Goal: Task Accomplishment & Management: Use online tool/utility

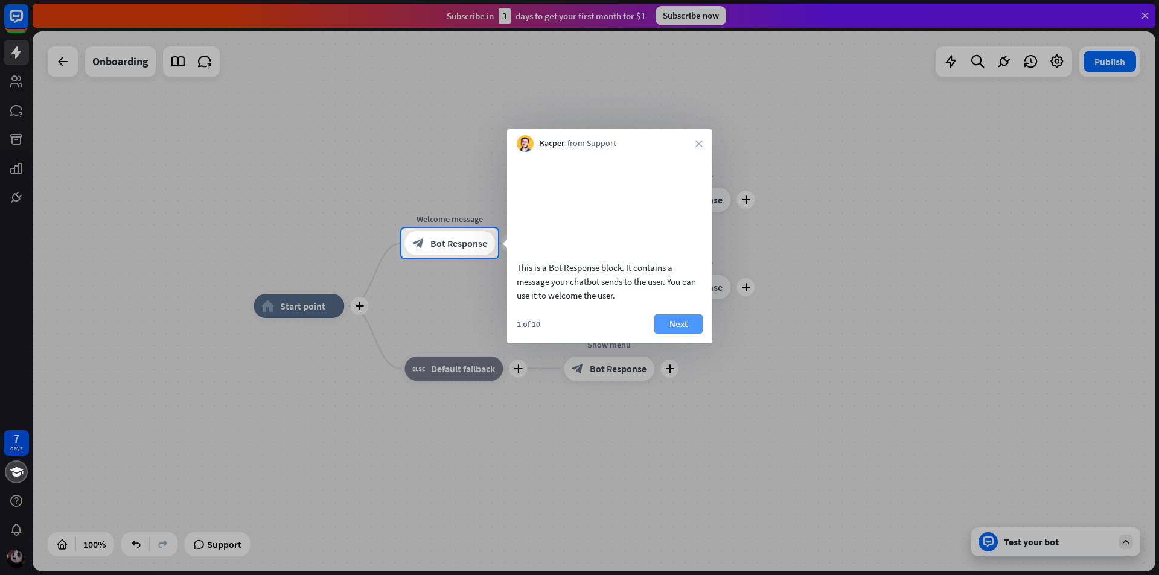
click at [670, 331] on button "Next" at bounding box center [679, 324] width 48 height 19
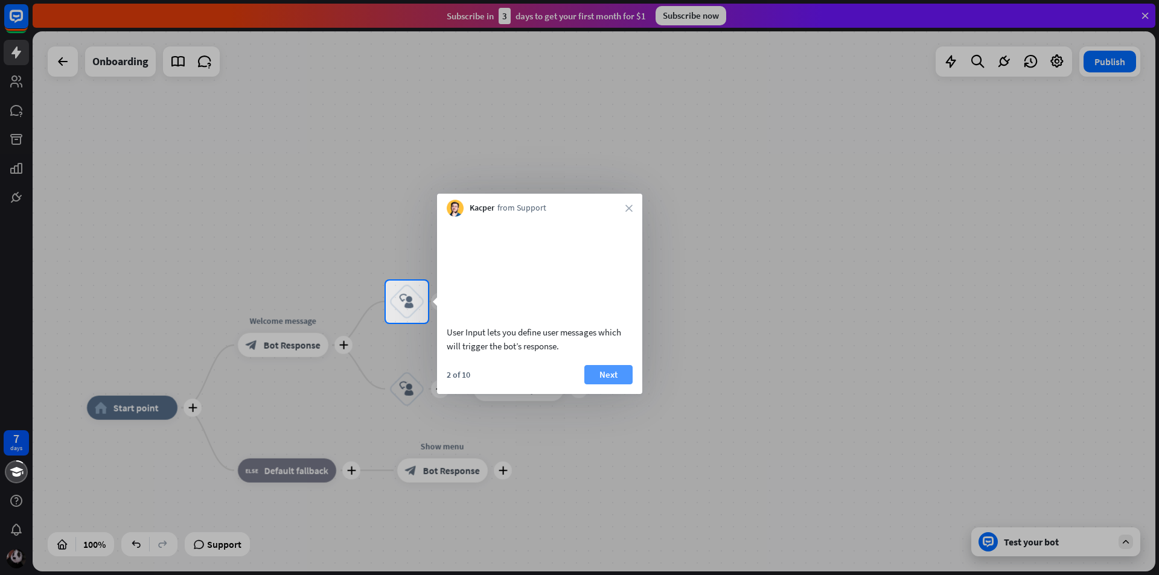
click at [612, 385] on button "Next" at bounding box center [608, 374] width 48 height 19
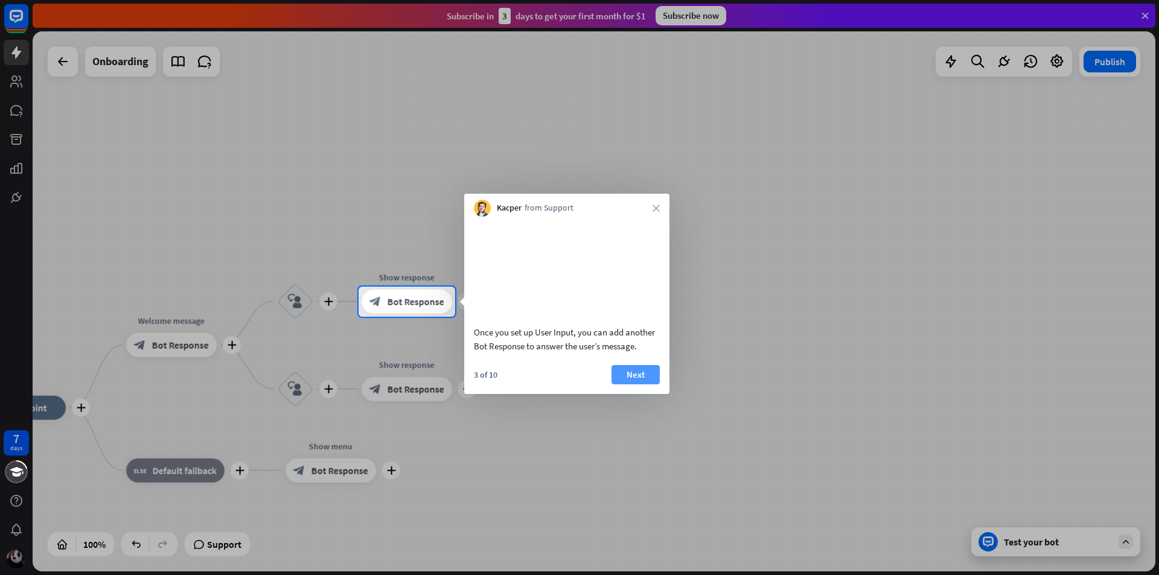
click at [639, 385] on button "Next" at bounding box center [636, 374] width 48 height 19
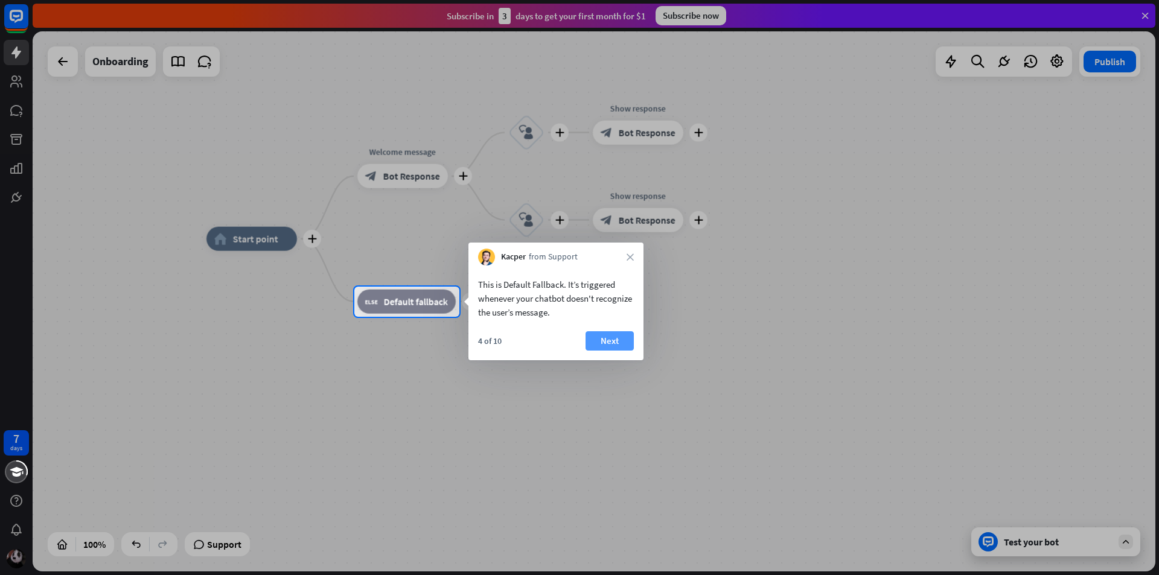
click at [598, 340] on button "Next" at bounding box center [610, 340] width 48 height 19
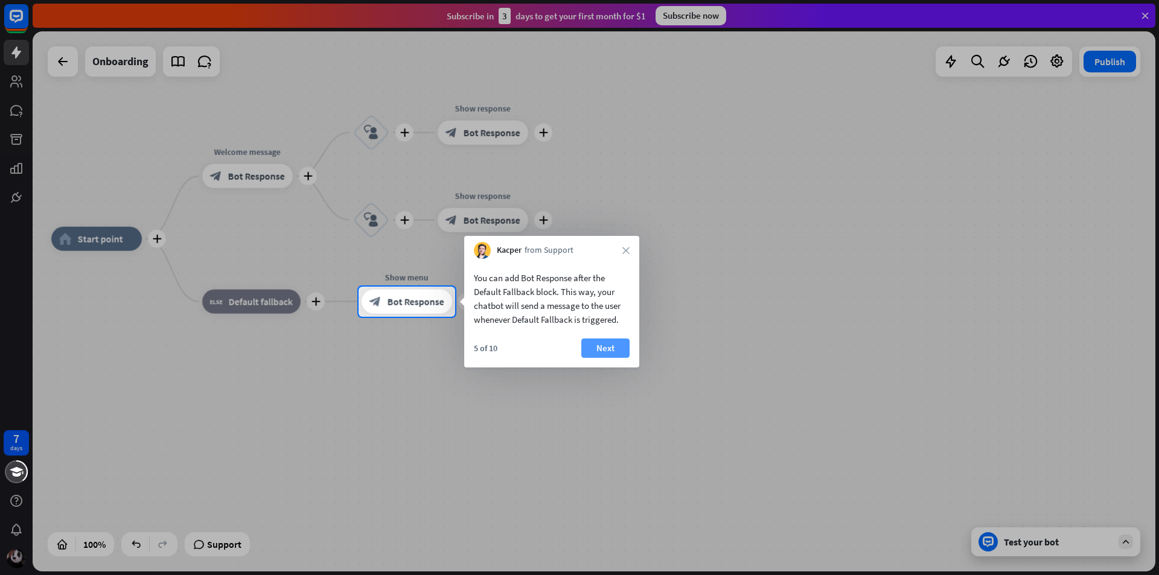
click at [591, 343] on button "Next" at bounding box center [605, 348] width 48 height 19
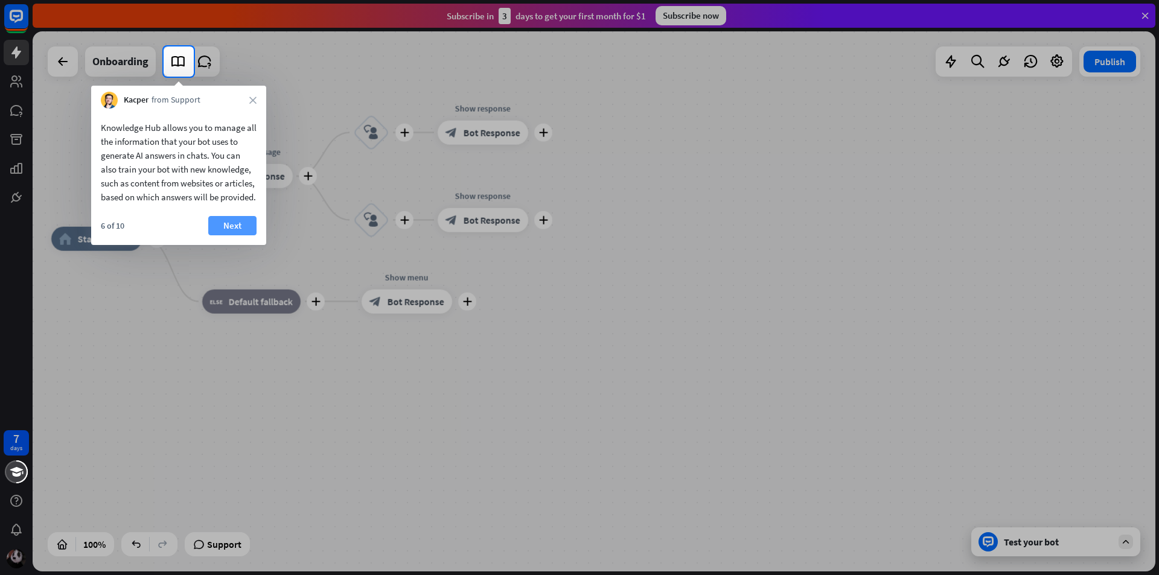
click at [242, 234] on button "Next" at bounding box center [232, 225] width 48 height 19
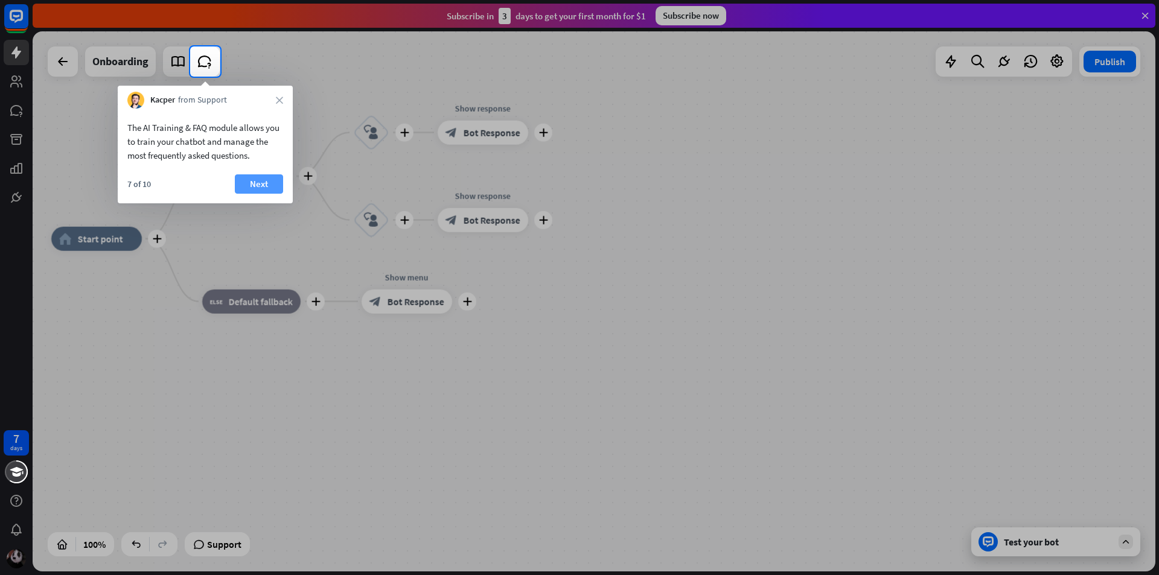
click at [254, 183] on button "Next" at bounding box center [259, 184] width 48 height 19
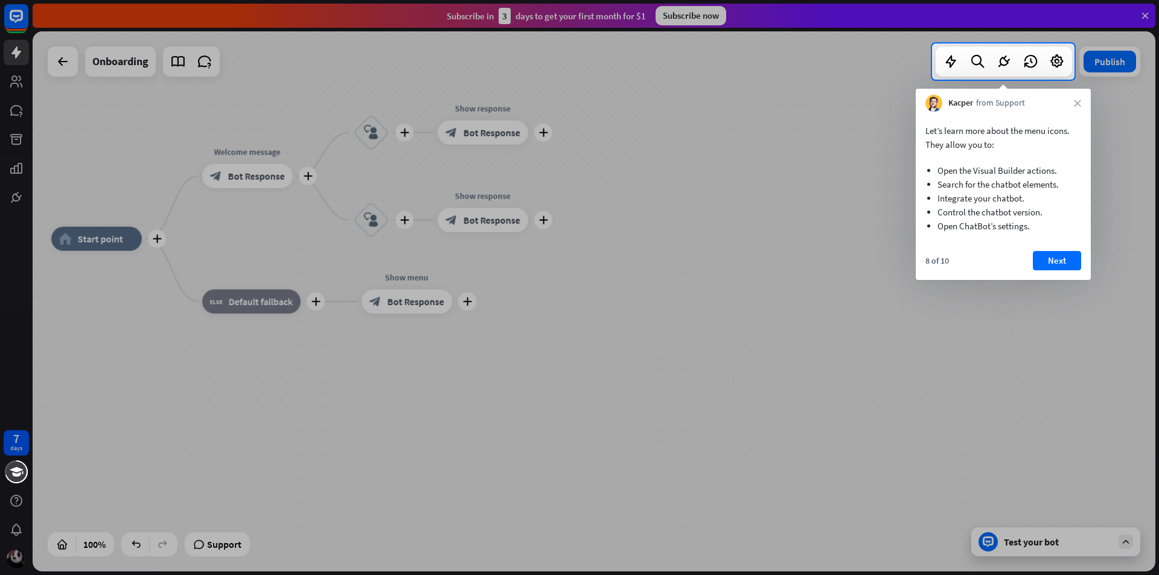
click at [1061, 273] on div "8 of 10 Next" at bounding box center [1003, 265] width 175 height 29
click at [1060, 265] on button "Next" at bounding box center [1057, 260] width 48 height 19
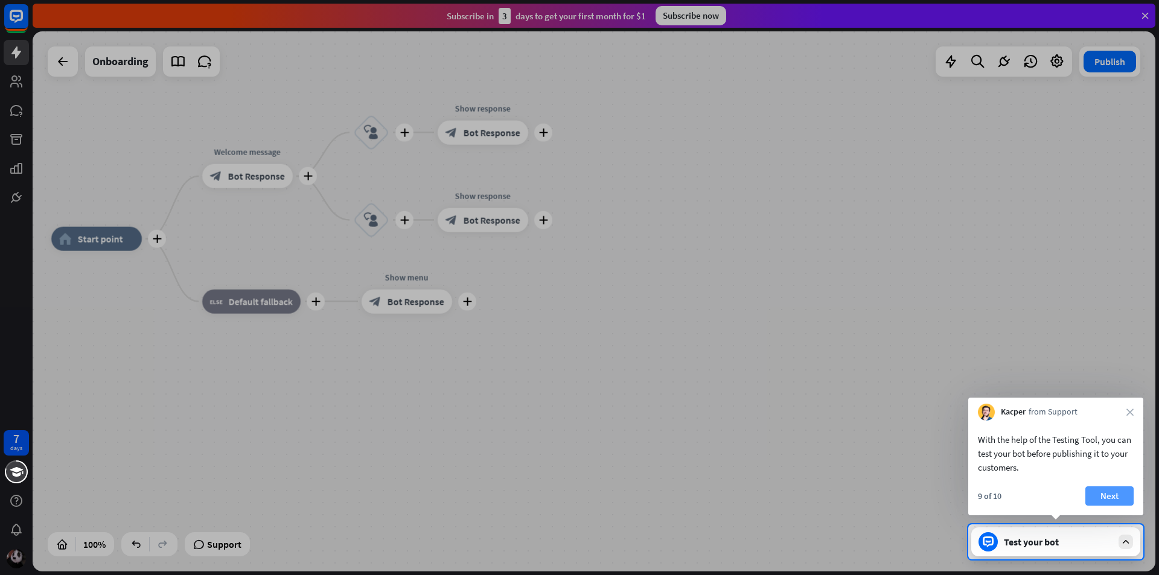
click at [1104, 493] on button "Next" at bounding box center [1110, 496] width 48 height 19
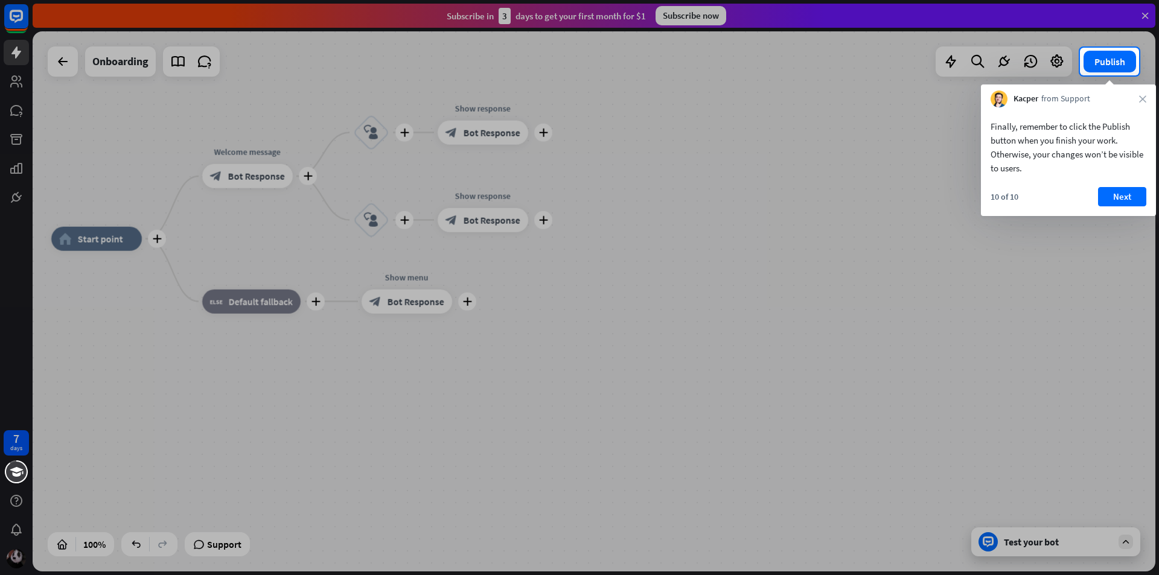
click at [1121, 208] on div "10 of 10 Next" at bounding box center [1068, 201] width 175 height 29
click at [1124, 205] on button "Next" at bounding box center [1122, 196] width 48 height 19
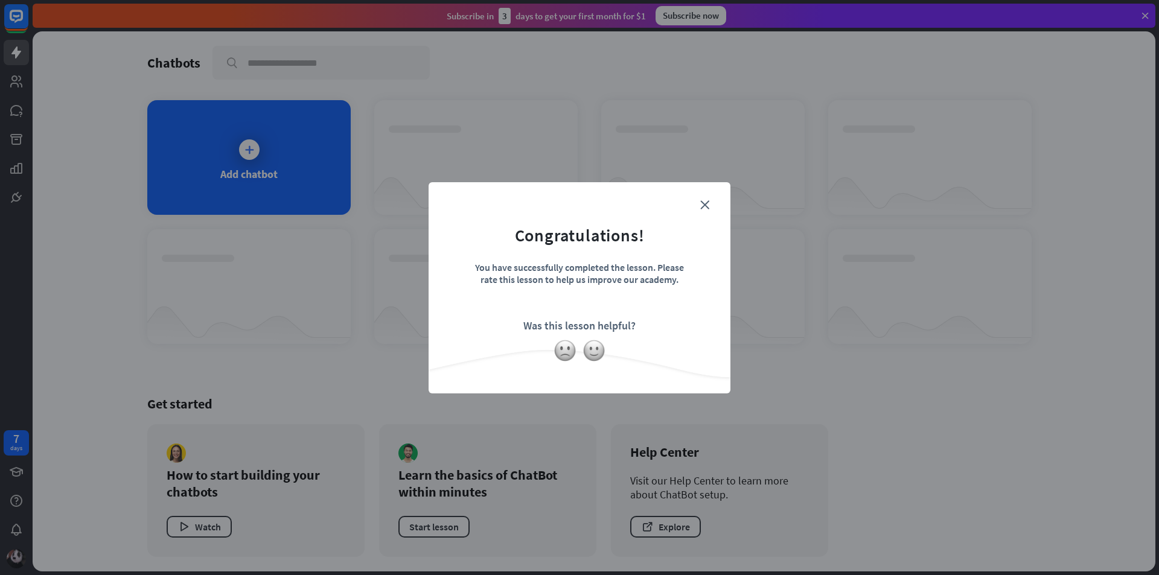
click at [679, 287] on div "You have successfully completed the lesson. Please rate this lesson to help us …" at bounding box center [579, 282] width 211 height 42
click at [702, 207] on icon "close" at bounding box center [704, 204] width 9 height 9
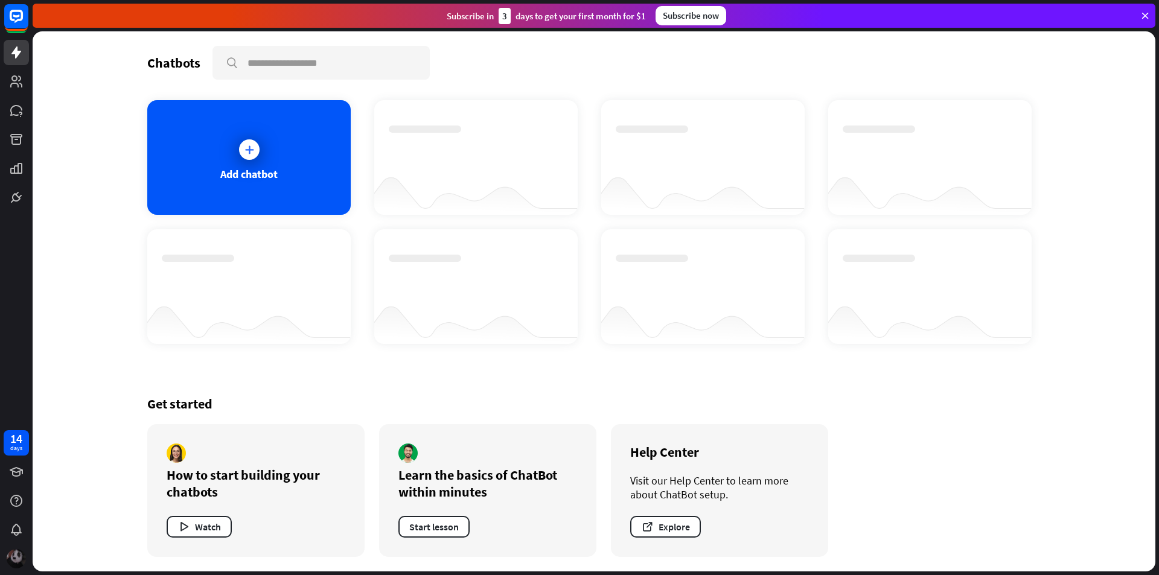
click at [16, 552] on img at bounding box center [16, 558] width 19 height 19
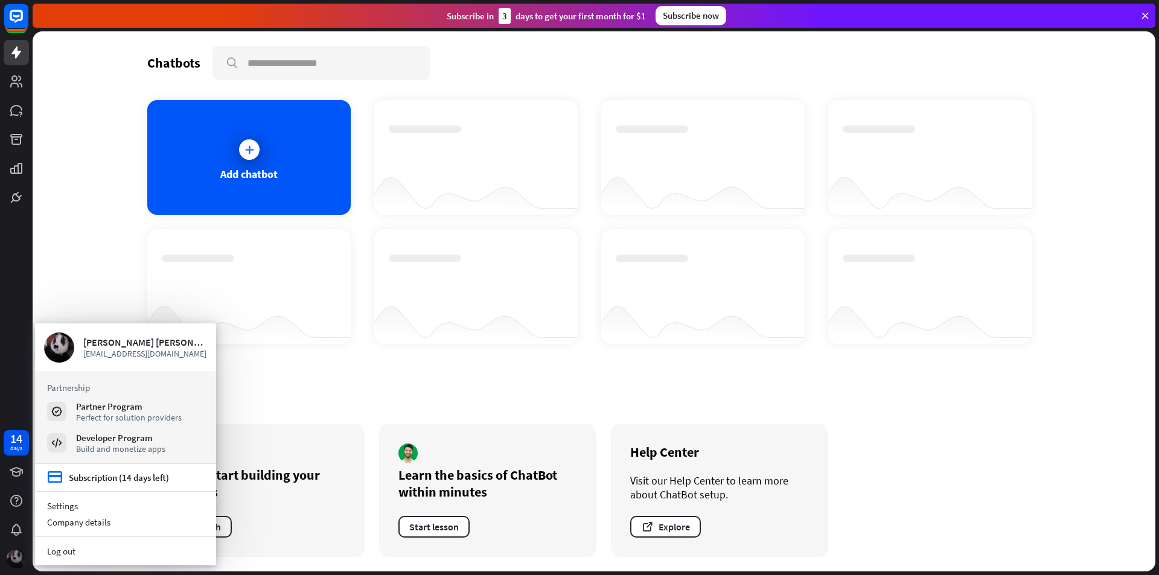
click at [16, 552] on img at bounding box center [16, 558] width 19 height 19
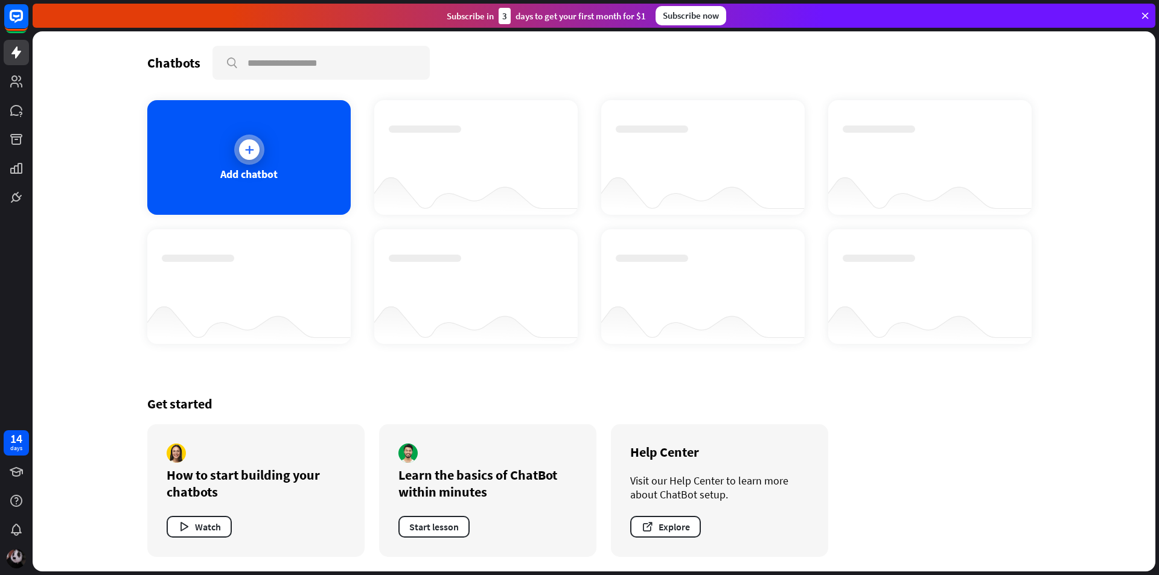
click at [284, 179] on div "Add chatbot" at bounding box center [248, 157] width 203 height 115
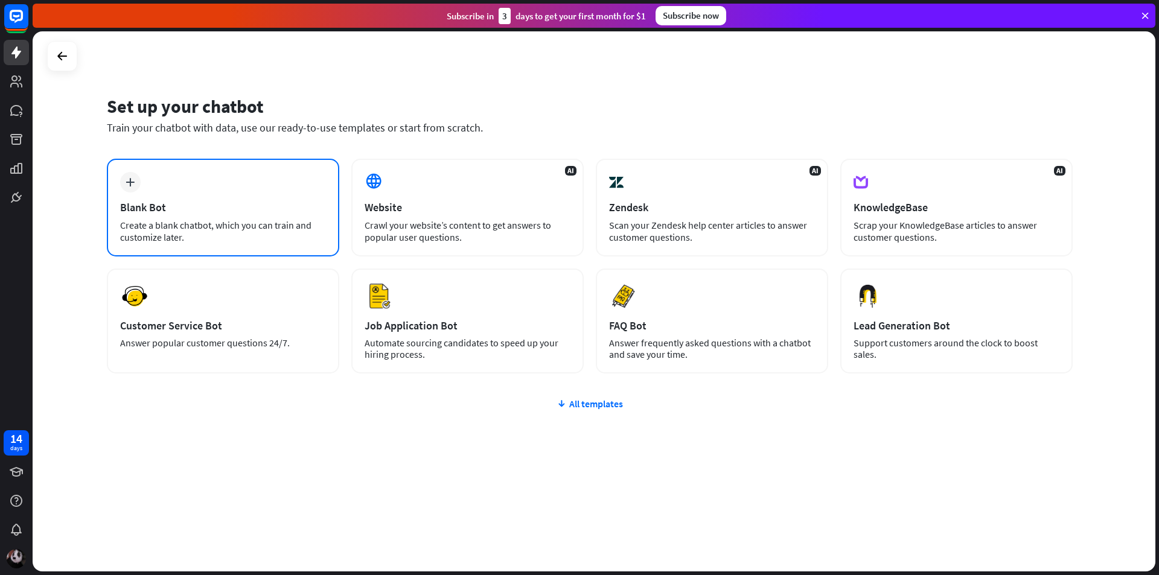
click at [259, 214] on div "plus Blank Bot Create a blank chatbot, which you can train and customize later." at bounding box center [223, 208] width 232 height 98
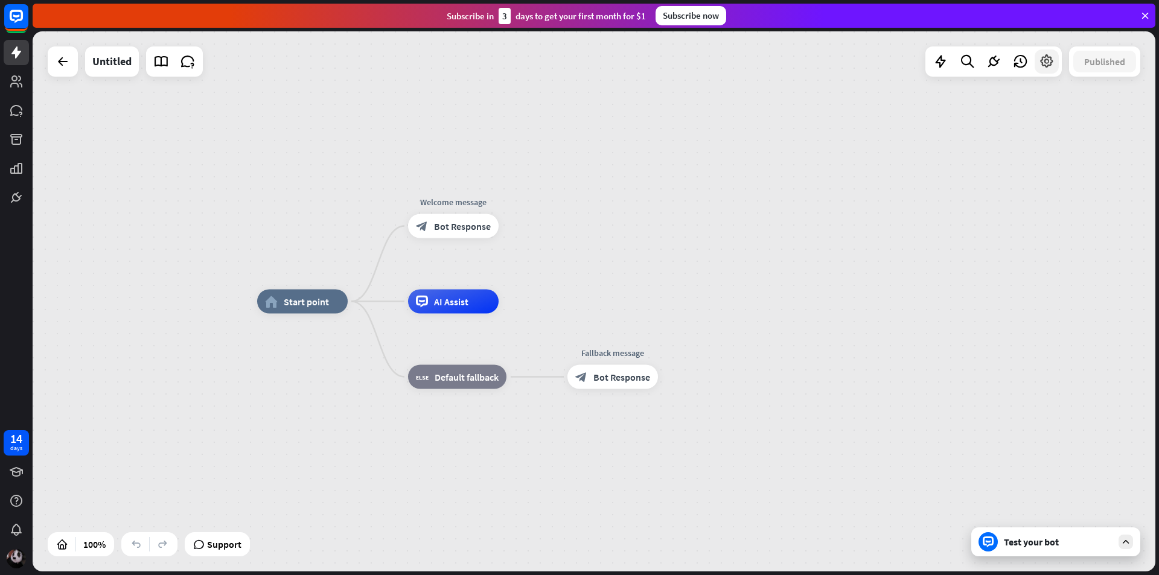
click at [1042, 65] on icon at bounding box center [1047, 62] width 16 height 16
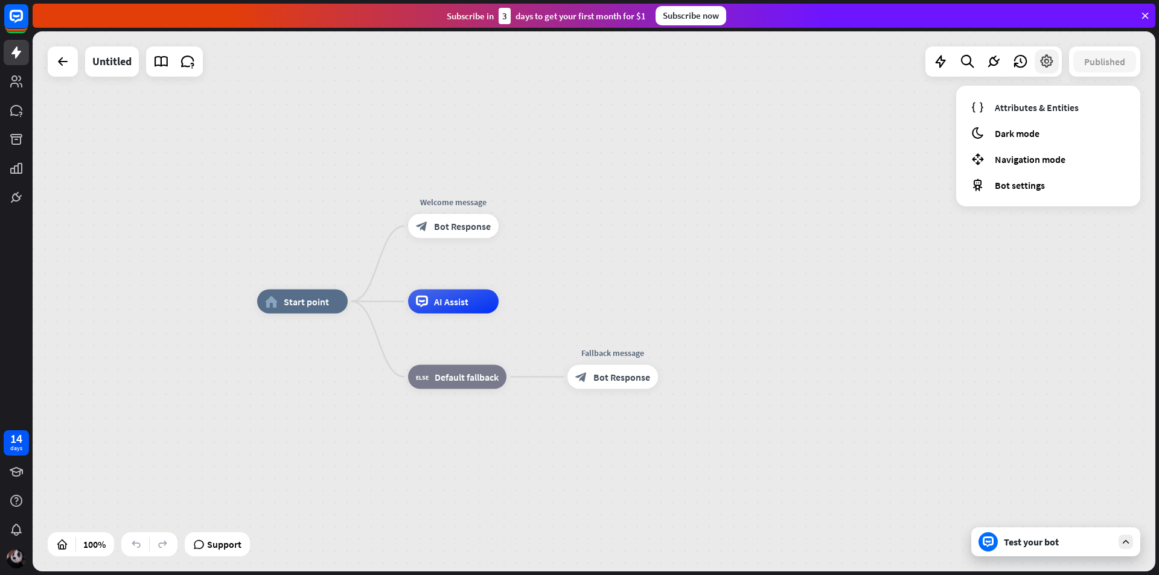
click at [1042, 65] on icon at bounding box center [1047, 62] width 16 height 16
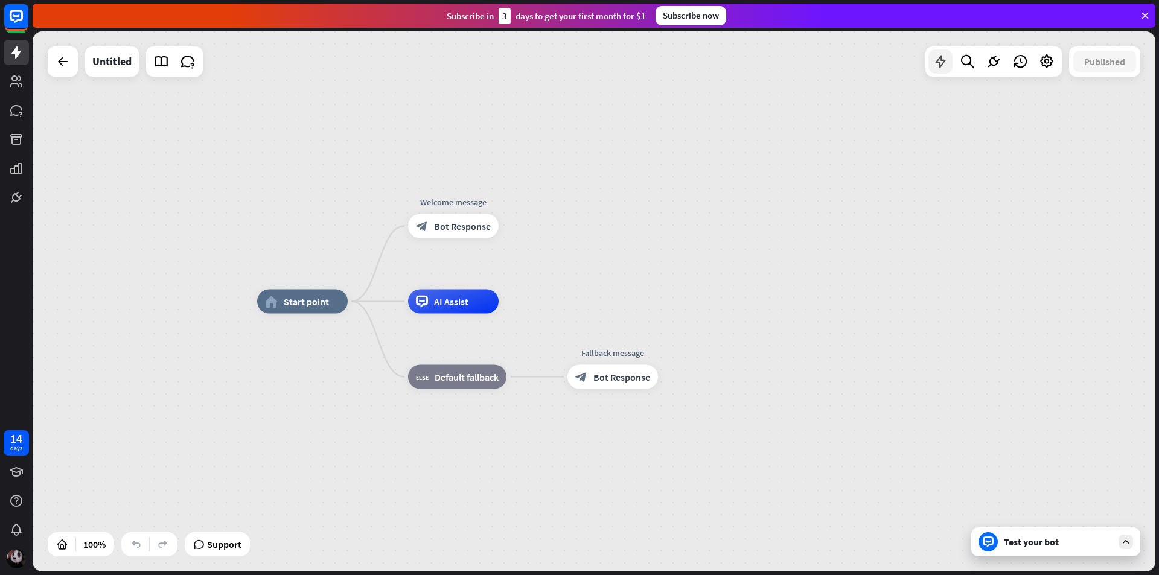
click at [945, 64] on icon at bounding box center [941, 62] width 16 height 16
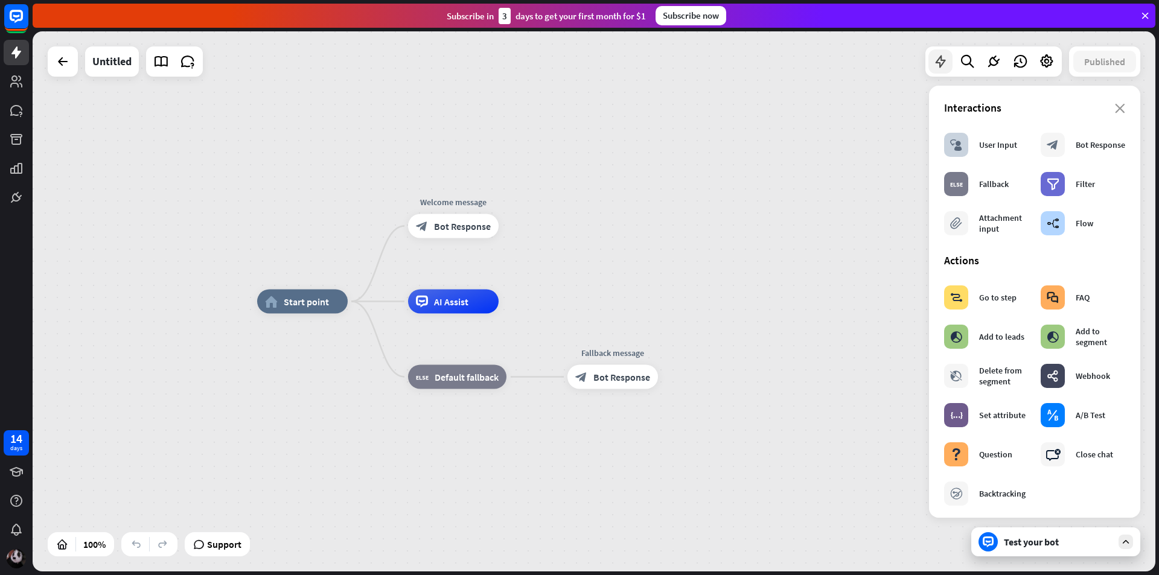
click at [945, 64] on icon at bounding box center [941, 62] width 16 height 16
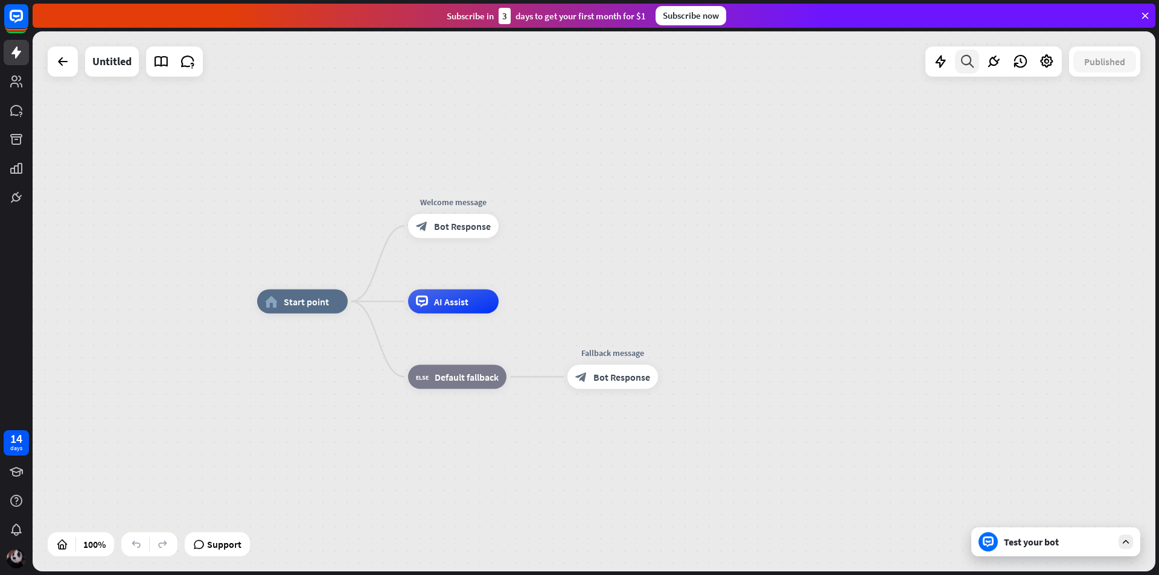
click at [964, 63] on icon at bounding box center [967, 62] width 16 height 16
click at [984, 64] on div at bounding box center [994, 62] width 24 height 24
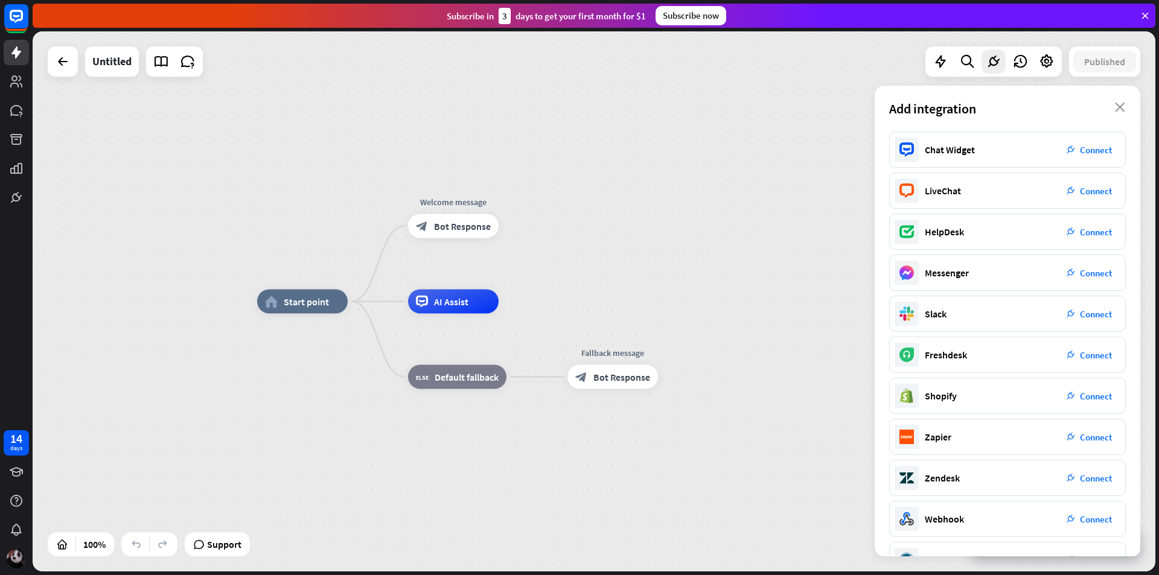
click at [852, 95] on div "home_2 Start point Welcome message block_bot_response Bot Response AI Assist bl…" at bounding box center [594, 301] width 1123 height 540
click at [465, 231] on span "Bot Response" at bounding box center [462, 226] width 57 height 12
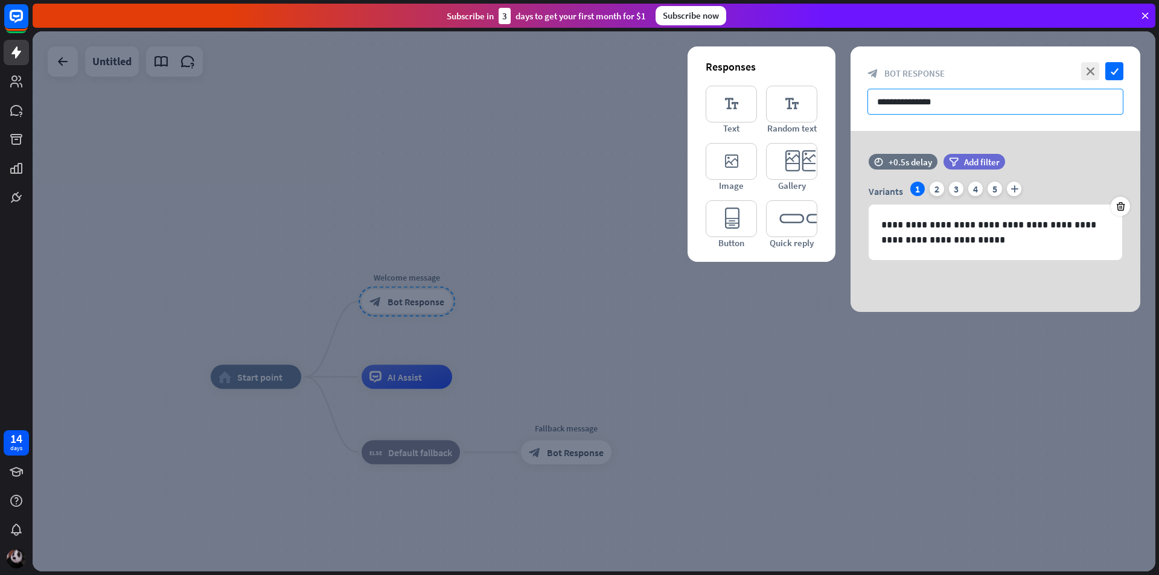
drag, startPoint x: 956, startPoint y: 101, endPoint x: 872, endPoint y: 101, distance: 83.9
click at [872, 101] on input "**********" at bounding box center [996, 102] width 256 height 26
click at [633, 183] on div at bounding box center [594, 301] width 1123 height 540
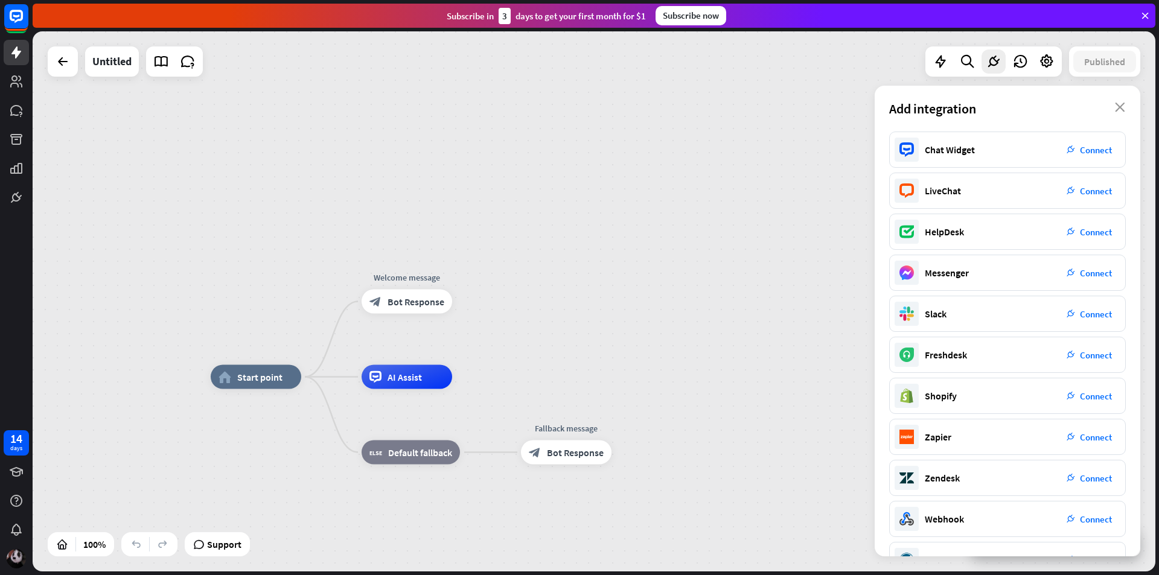
click at [562, 236] on div "home_2 Start point Welcome message block_bot_response Bot Response AI Assist bl…" at bounding box center [594, 301] width 1123 height 540
click at [469, 310] on div "plus" at bounding box center [467, 302] width 18 height 18
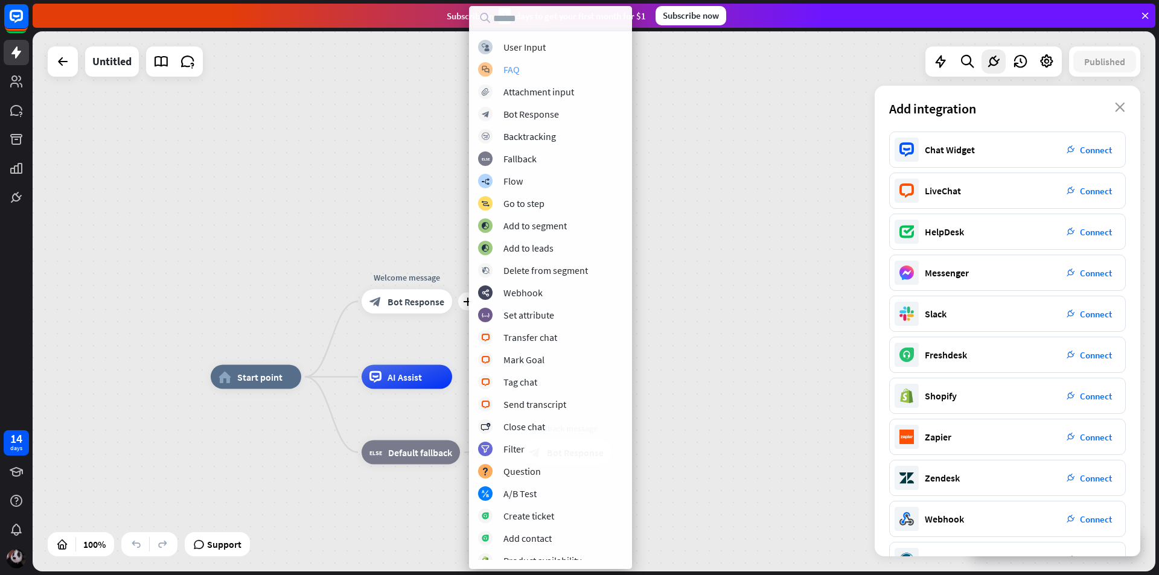
drag, startPoint x: 499, startPoint y: 63, endPoint x: 496, endPoint y: 76, distance: 13.5
click at [496, 76] on div "block_faq FAQ" at bounding box center [550, 69] width 145 height 14
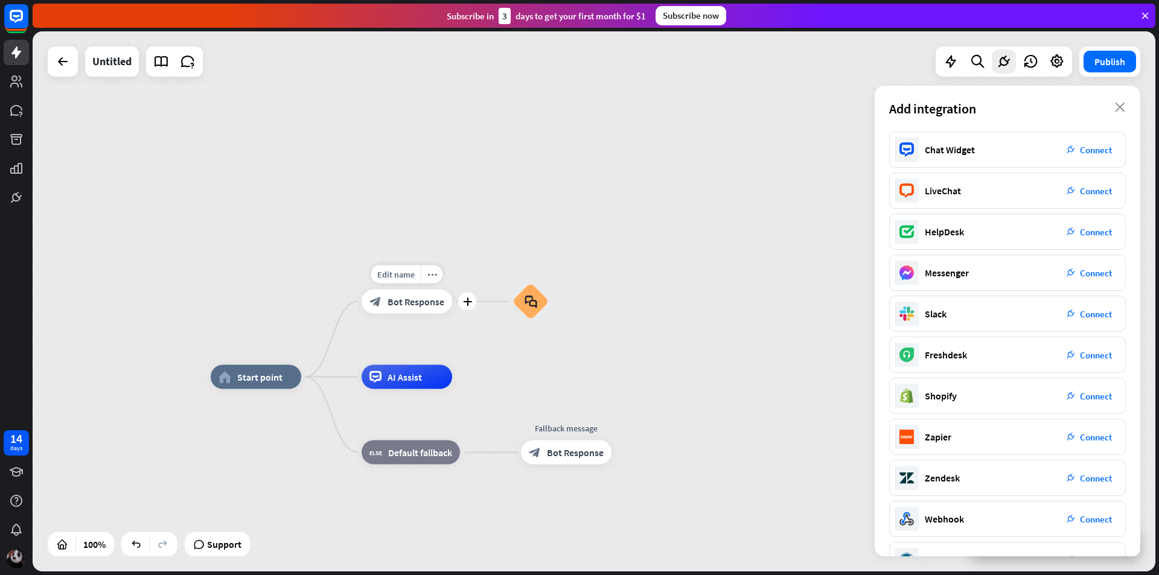
click at [397, 260] on div "home_2 Start point Edit name more_horiz plus block_bot_response Bot Response bl…" at bounding box center [594, 301] width 1123 height 540
drag, startPoint x: 400, startPoint y: 266, endPoint x: 405, endPoint y: 277, distance: 11.1
click at [405, 277] on span "Edit name" at bounding box center [395, 272] width 37 height 11
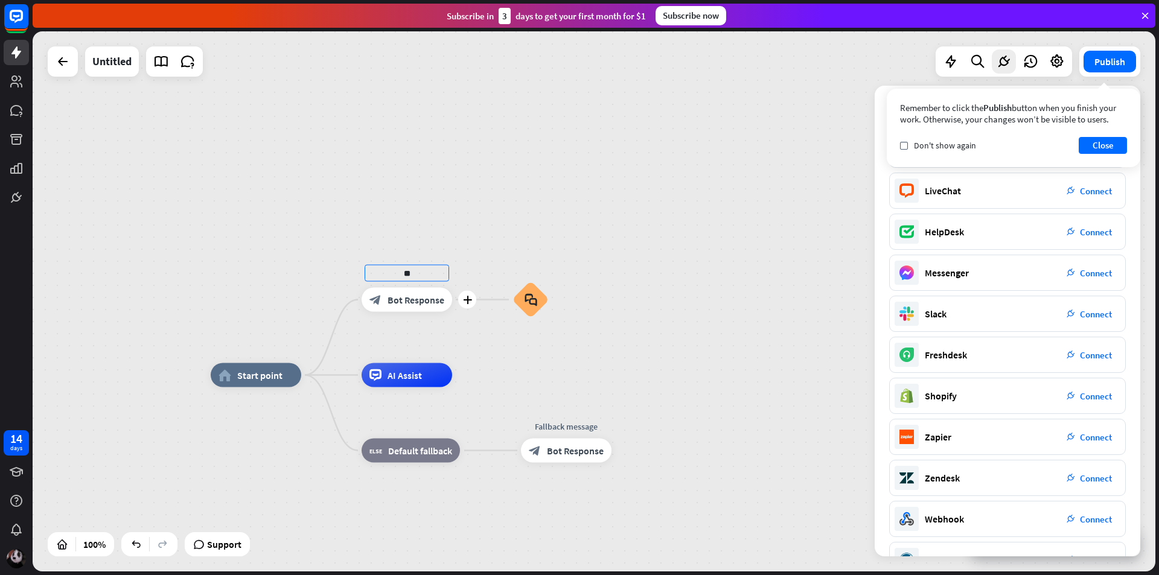
type input "*"
type input "**********"
click at [529, 273] on div "**********" at bounding box center [594, 301] width 1123 height 540
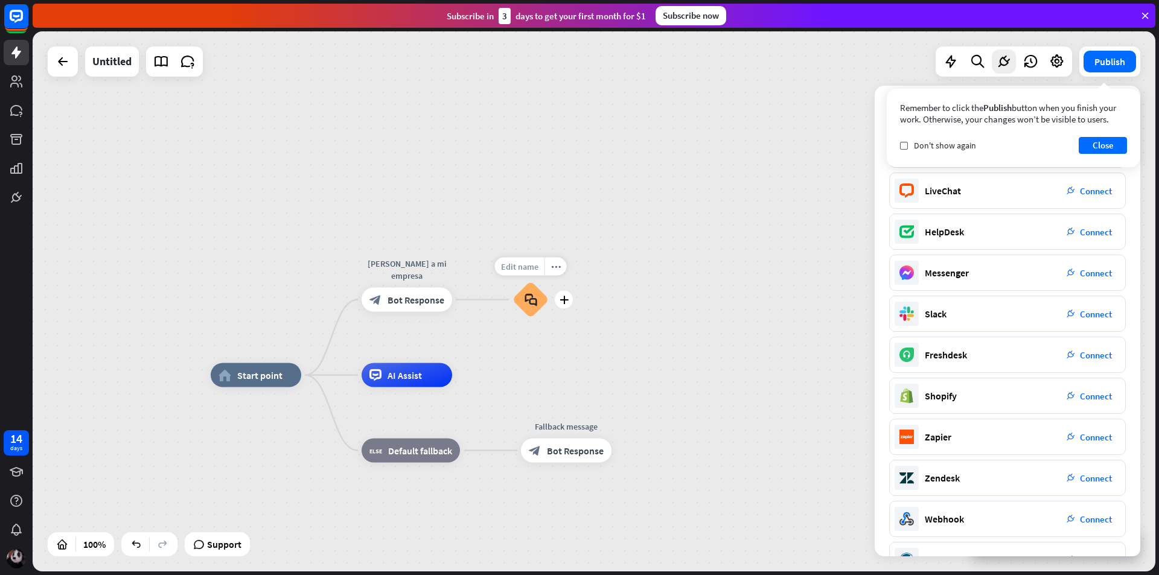
click at [527, 269] on span "Edit name" at bounding box center [519, 266] width 37 height 11
type input "**********"
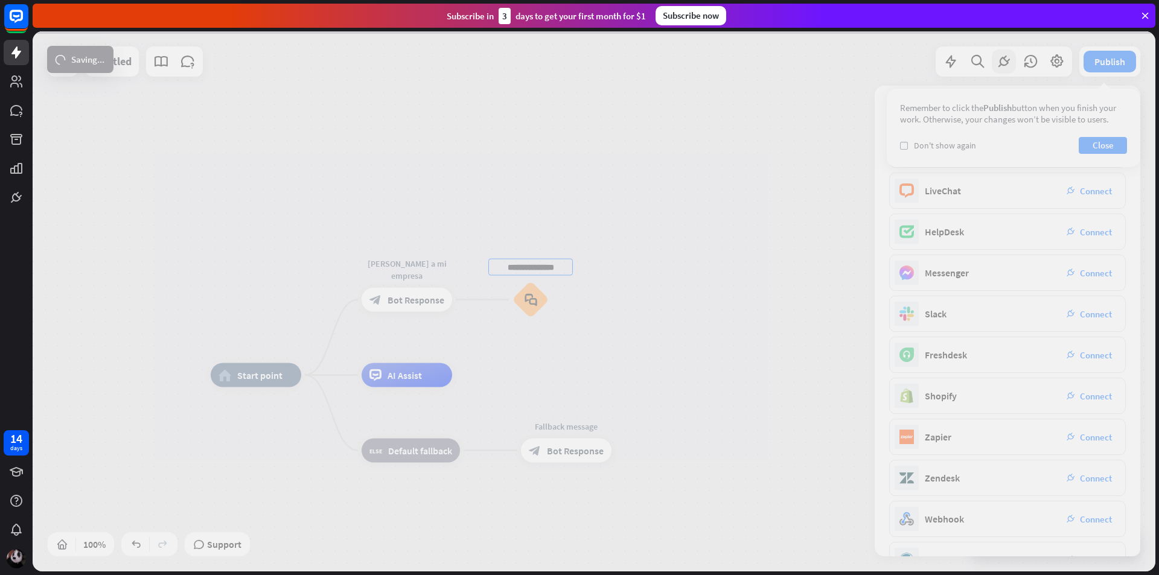
click at [809, 203] on div "**********" at bounding box center [594, 301] width 1123 height 540
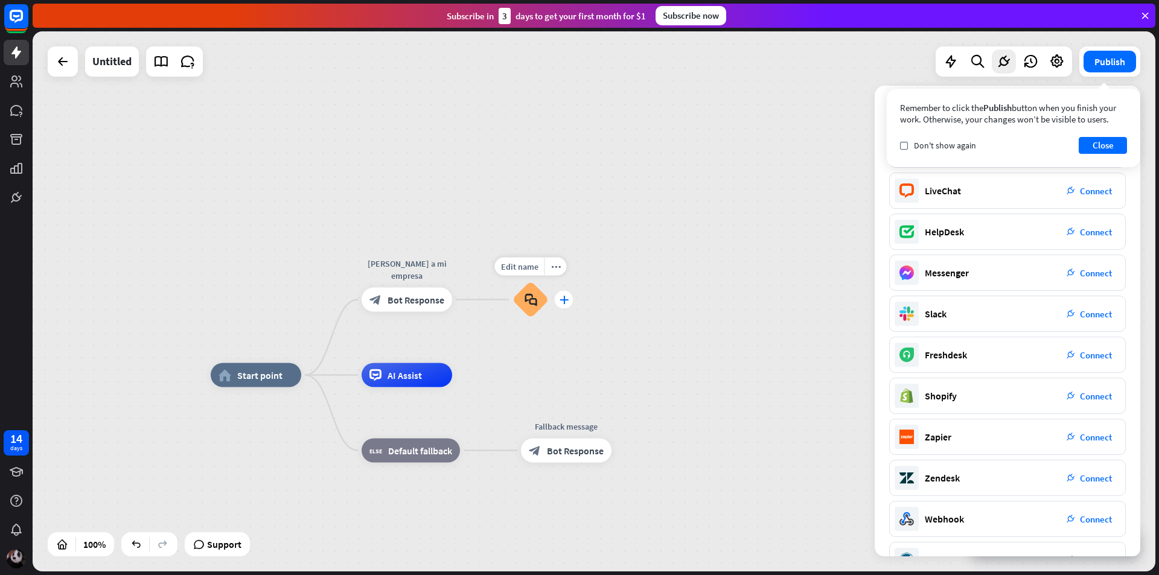
click at [568, 307] on div "plus" at bounding box center [564, 300] width 18 height 18
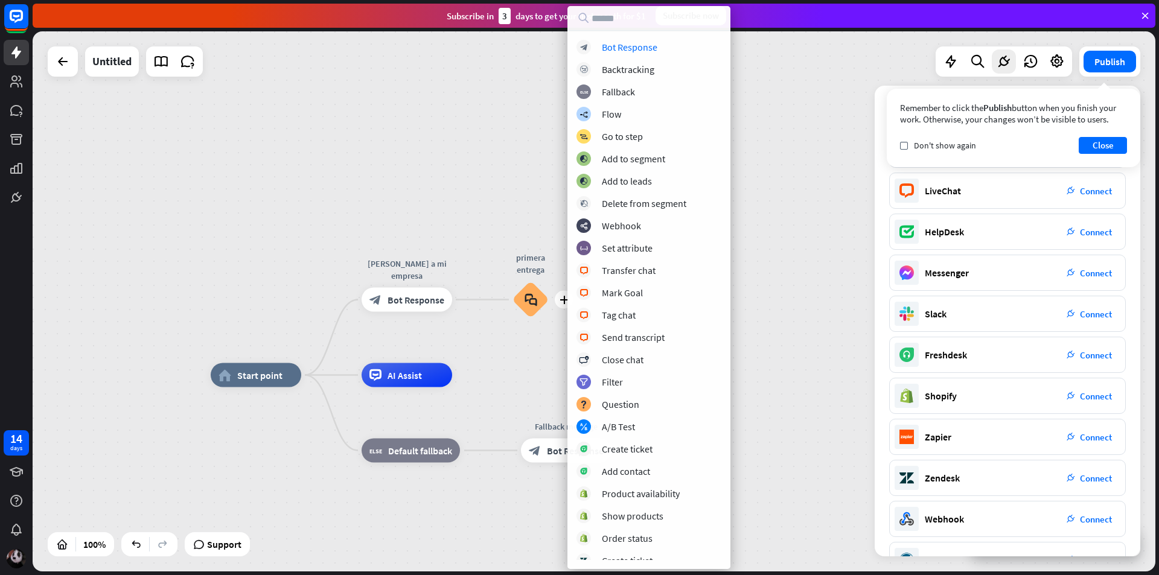
click at [793, 286] on div "home_2 Start point [PERSON_NAME] a mi empresa block_bot_response Bot Response p…" at bounding box center [594, 301] width 1123 height 540
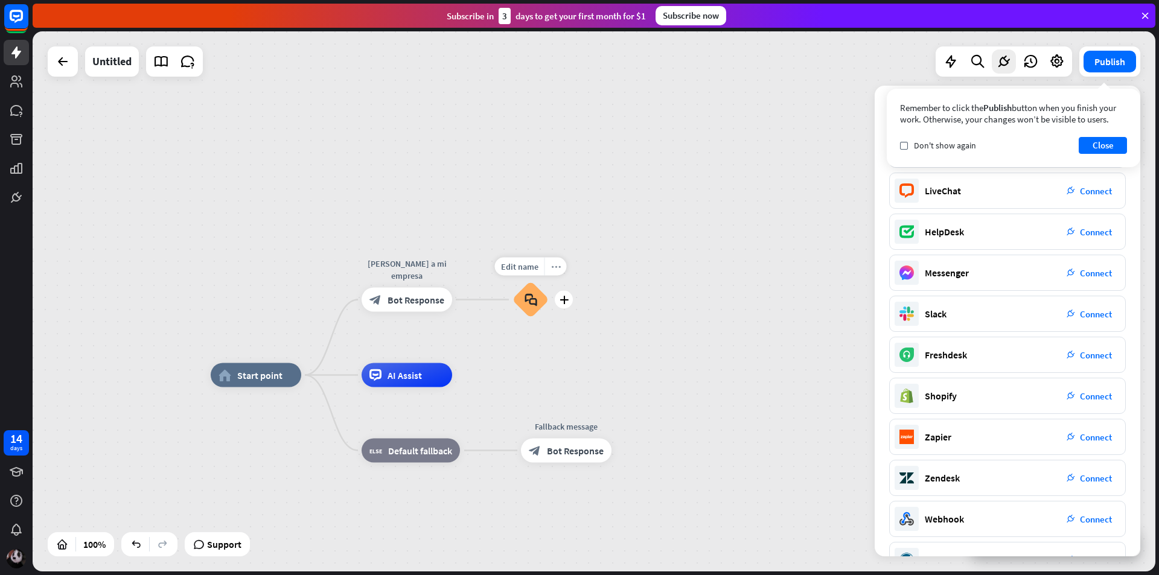
click at [559, 269] on icon "more_horiz" at bounding box center [556, 266] width 10 height 9
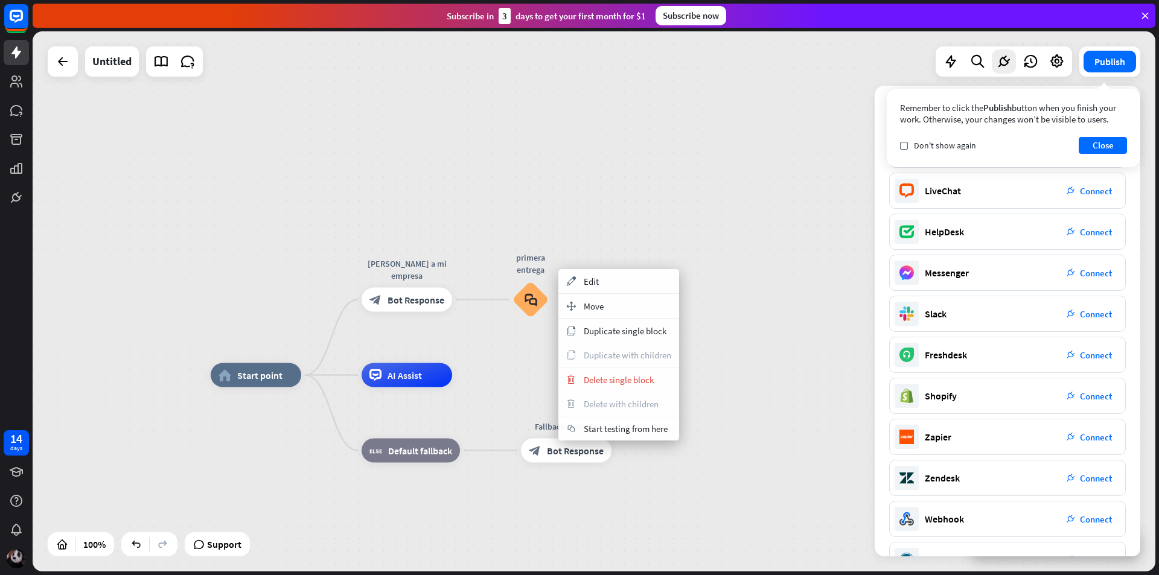
click at [646, 228] on div "home_2 Start point [PERSON_NAME] a mi empresa block_bot_response Bot Response p…" at bounding box center [594, 301] width 1123 height 540
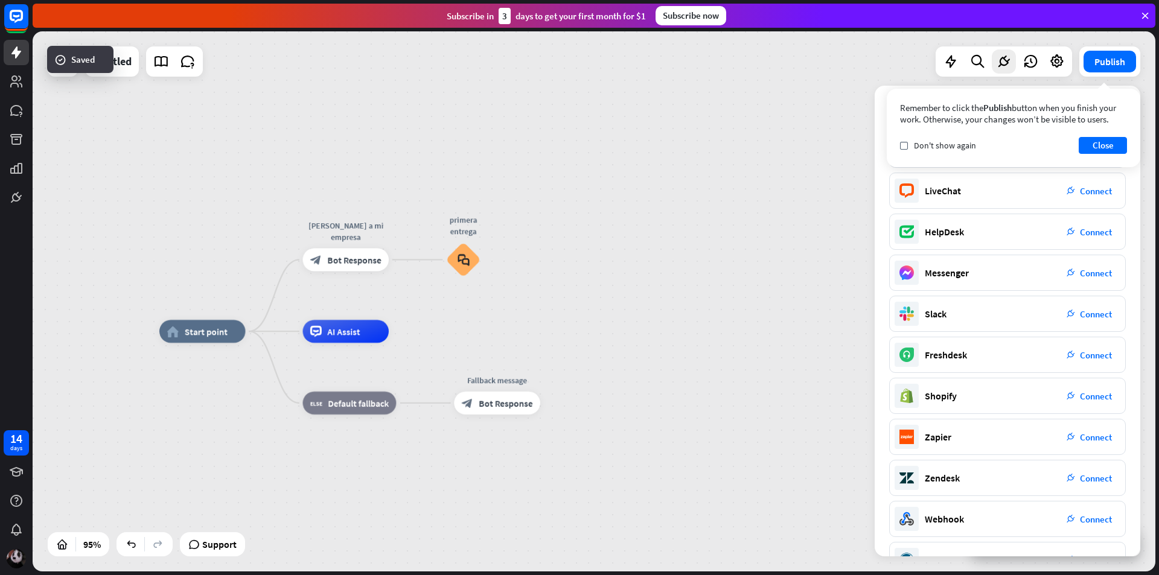
drag, startPoint x: 641, startPoint y: 274, endPoint x: 569, endPoint y: 238, distance: 79.9
click at [569, 238] on div "home_2 Start point [PERSON_NAME] a mi empresa block_bot_response Bot Response p…" at bounding box center [594, 301] width 1123 height 540
click at [495, 258] on icon "plus" at bounding box center [495, 260] width 8 height 8
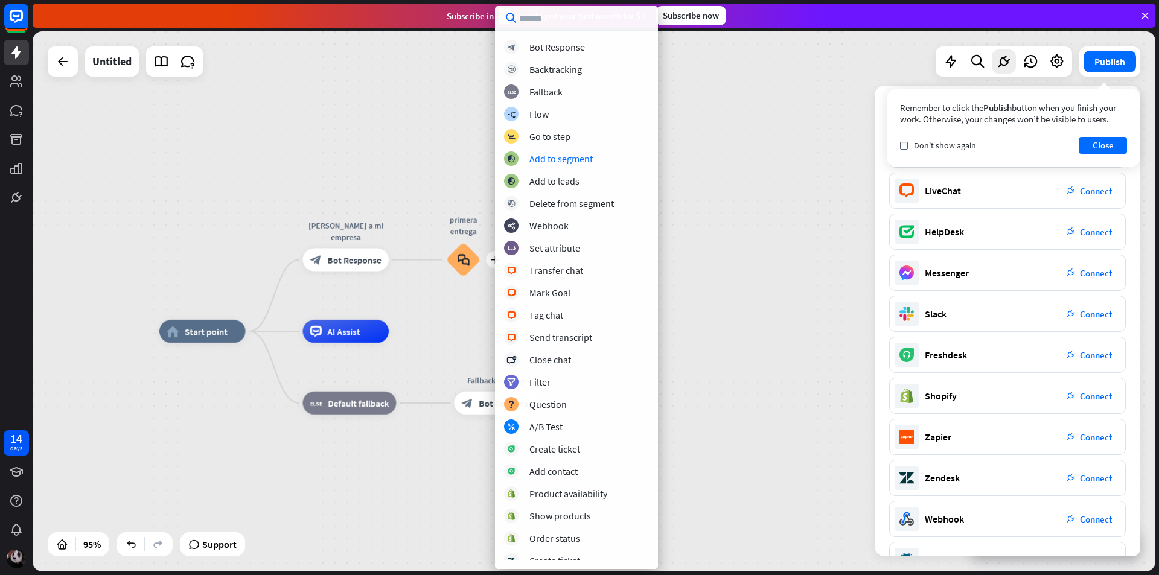
click at [426, 158] on div "home_2 Start point [PERSON_NAME] a mi empresa block_bot_response Bot Response E…" at bounding box center [594, 301] width 1123 height 540
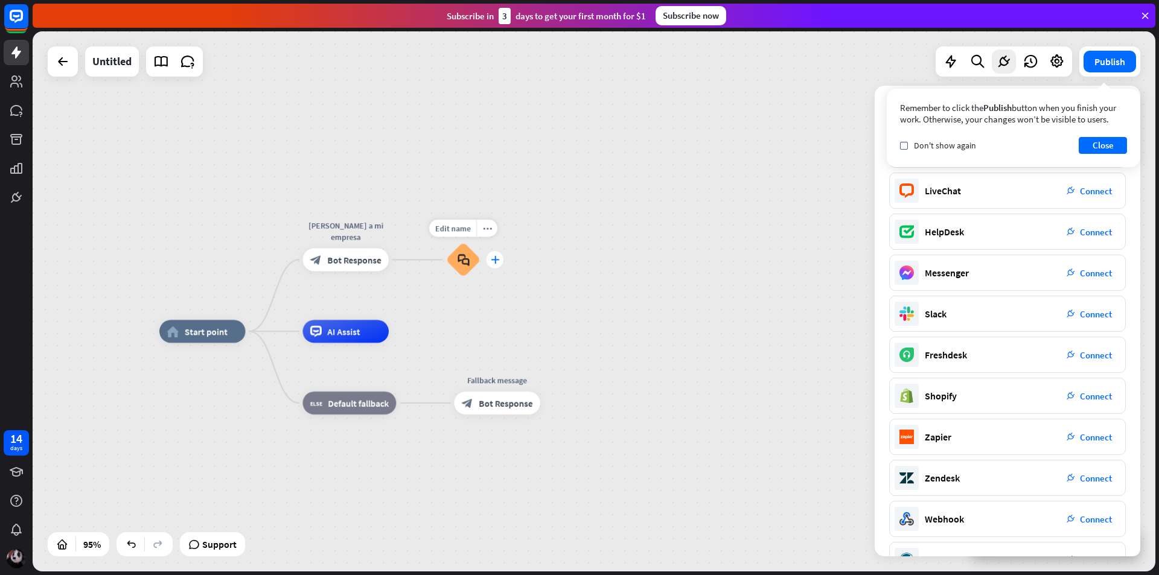
click at [495, 258] on icon "plus" at bounding box center [495, 260] width 8 height 8
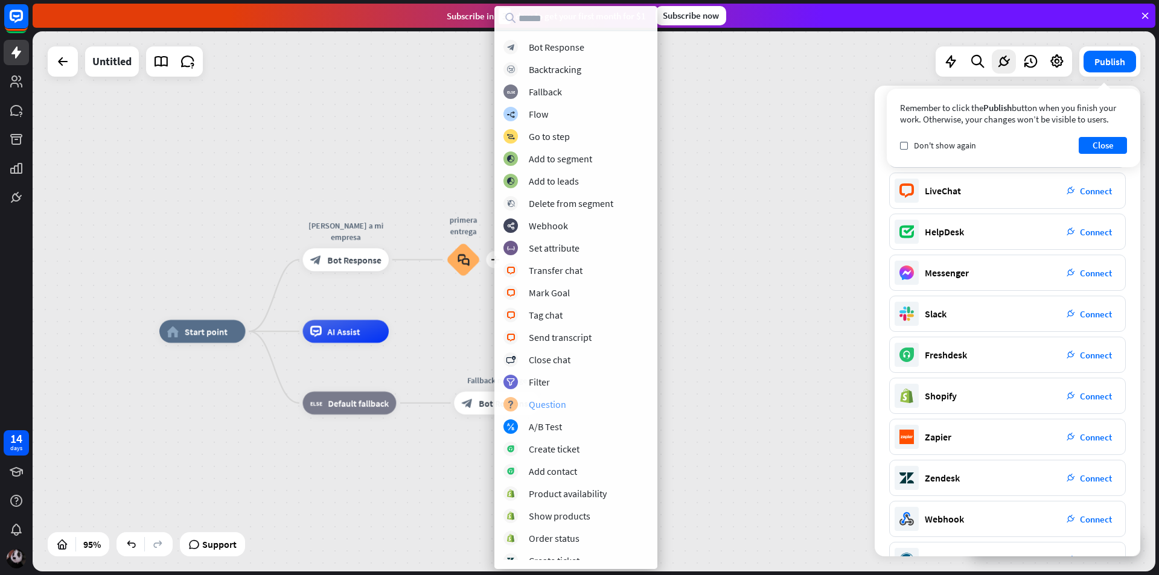
click at [580, 409] on div "block_question Question" at bounding box center [576, 404] width 145 height 14
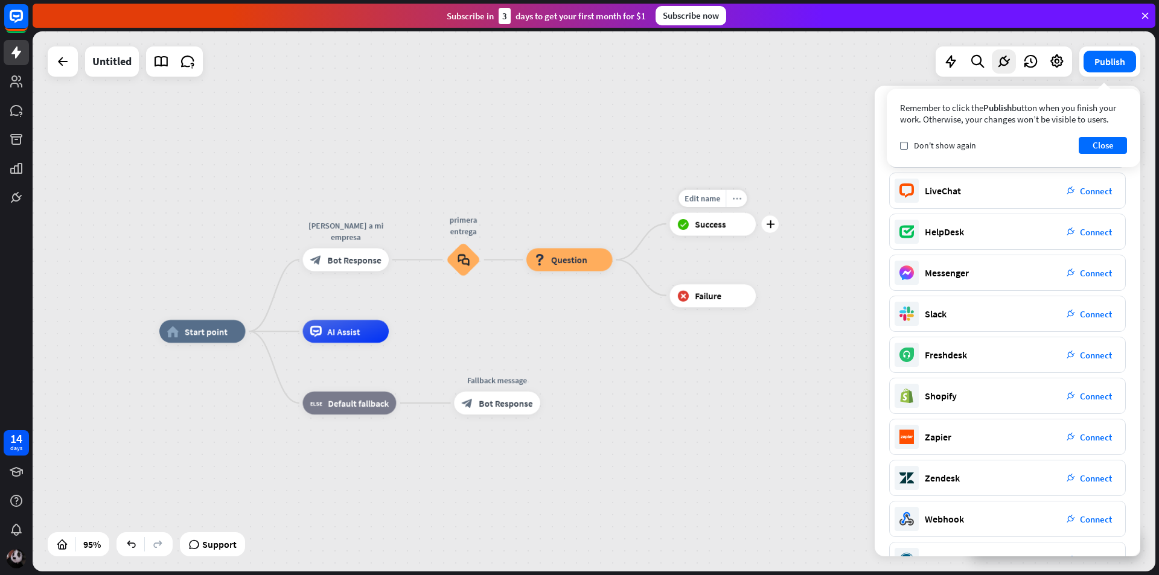
click at [741, 202] on div "more_horiz" at bounding box center [736, 199] width 21 height 18
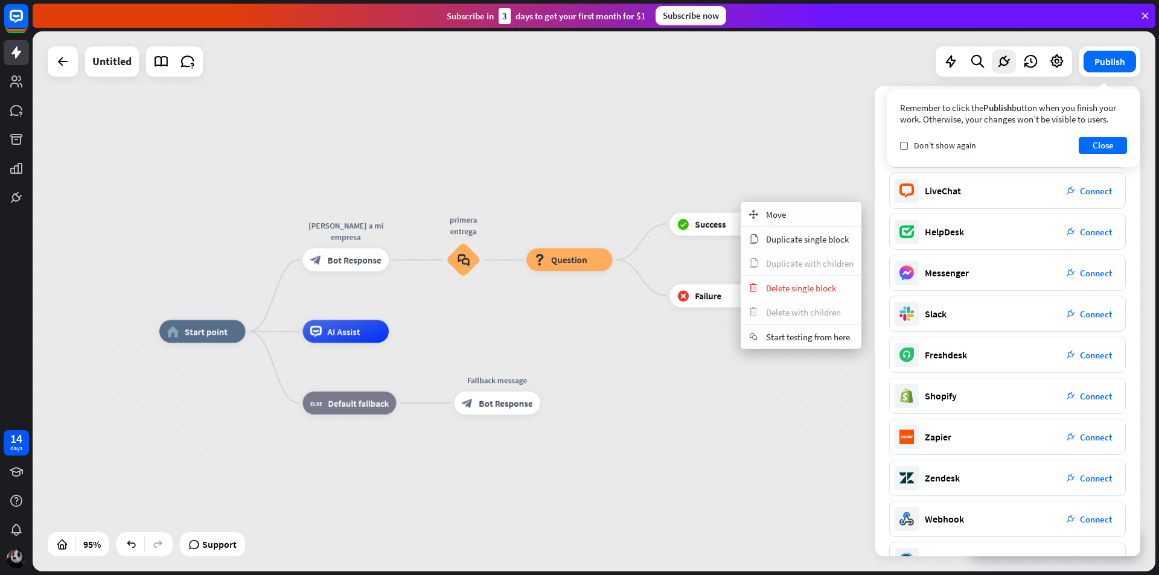
click at [709, 231] on div "block_success Success" at bounding box center [713, 224] width 86 height 23
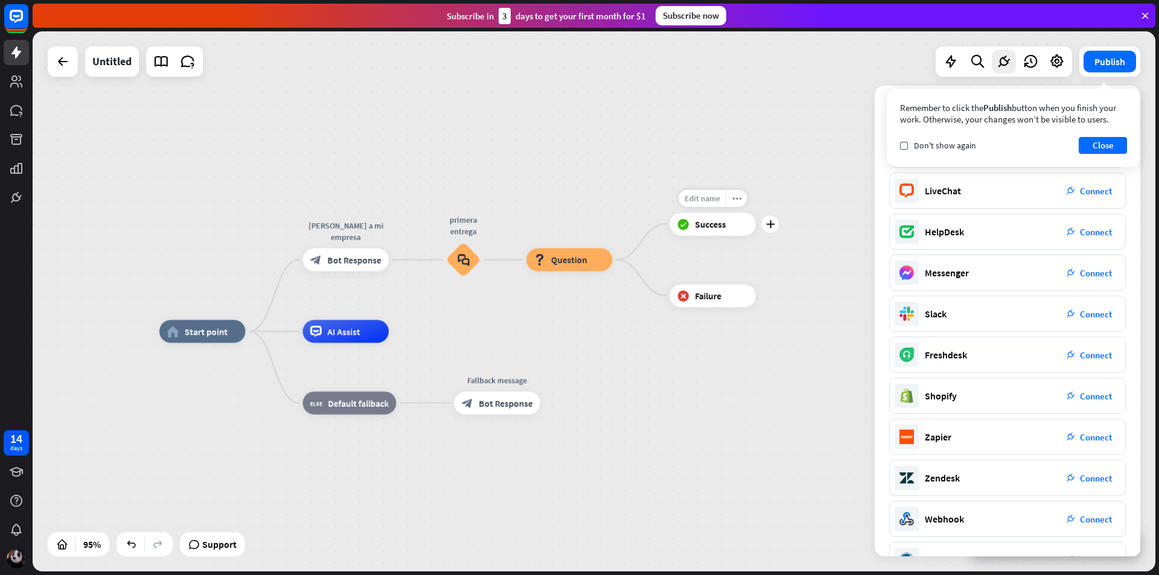
click at [709, 207] on div "Edit name" at bounding box center [702, 199] width 47 height 18
click at [710, 235] on div "Edit name more_horiz plus block_success Success" at bounding box center [713, 224] width 86 height 23
click at [769, 228] on icon "plus" at bounding box center [770, 224] width 8 height 8
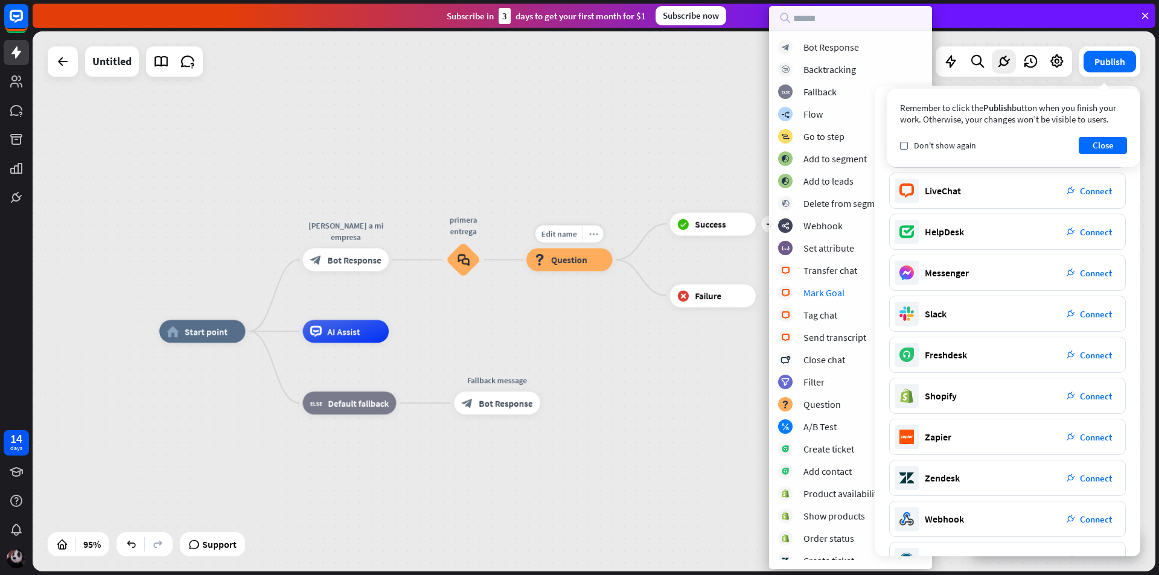
click at [589, 237] on icon "more_horiz" at bounding box center [593, 234] width 9 height 8
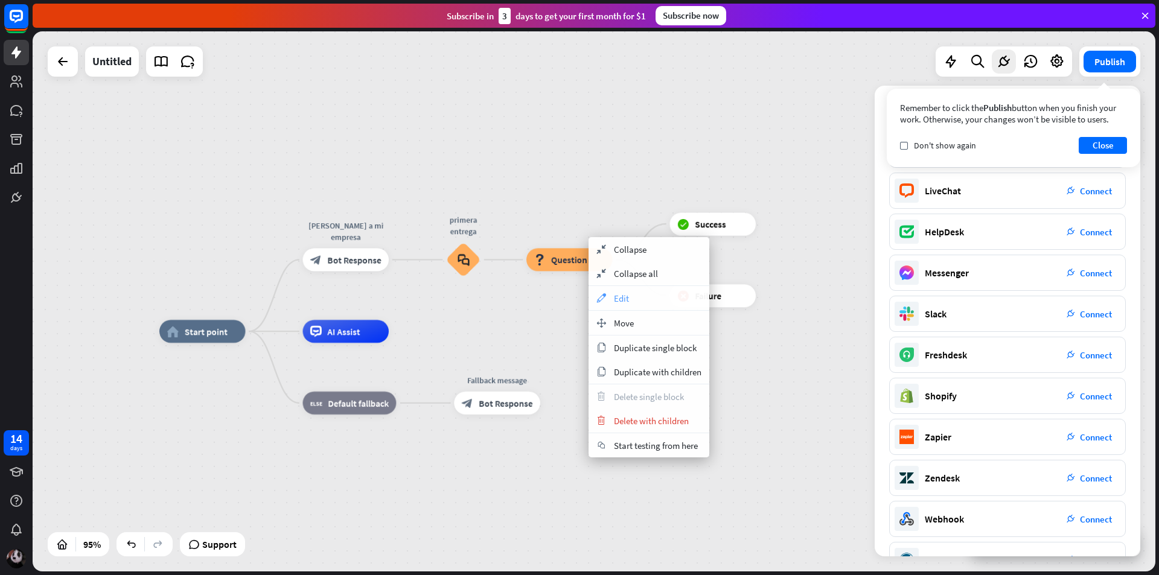
click at [613, 295] on div "appearance Edit" at bounding box center [649, 298] width 121 height 24
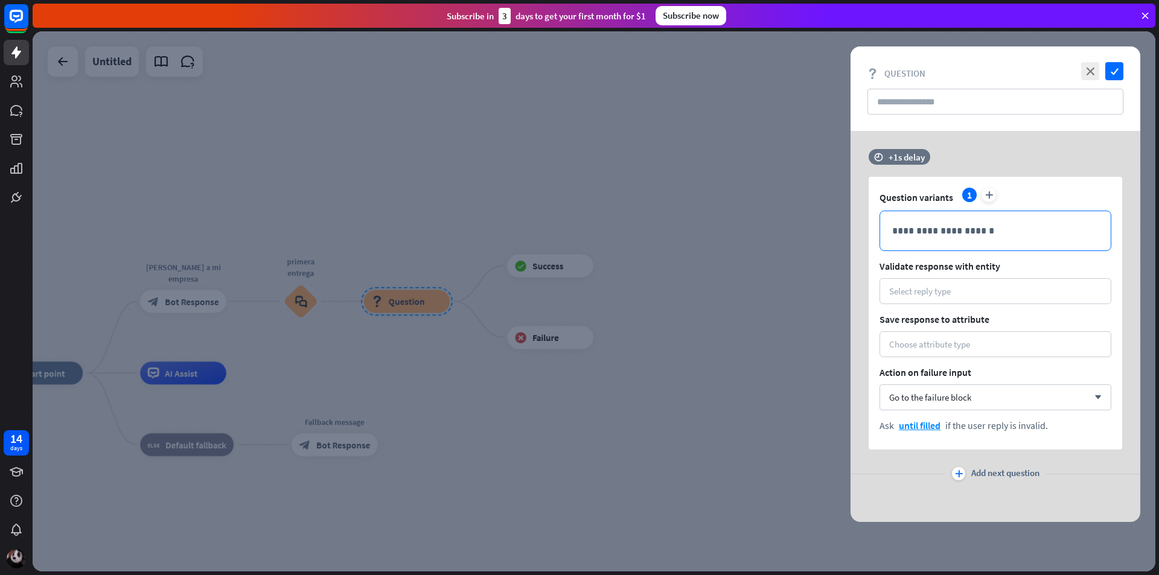
click at [958, 230] on p "**********" at bounding box center [995, 230] width 207 height 15
click at [637, 208] on div at bounding box center [594, 301] width 1123 height 540
